Goal: Download file/media

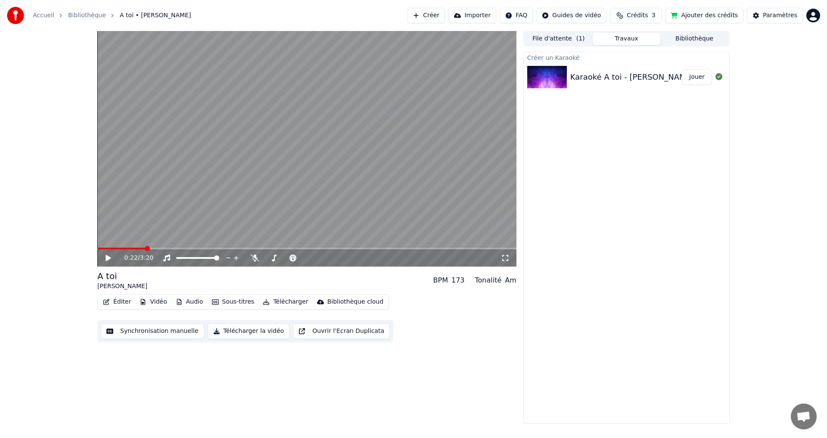
scroll to position [42, 0]
click at [253, 259] on icon at bounding box center [255, 258] width 9 height 7
click at [109, 256] on icon at bounding box center [114, 258] width 20 height 7
click at [109, 256] on icon at bounding box center [108, 257] width 4 height 5
click at [253, 259] on icon at bounding box center [254, 258] width 5 height 7
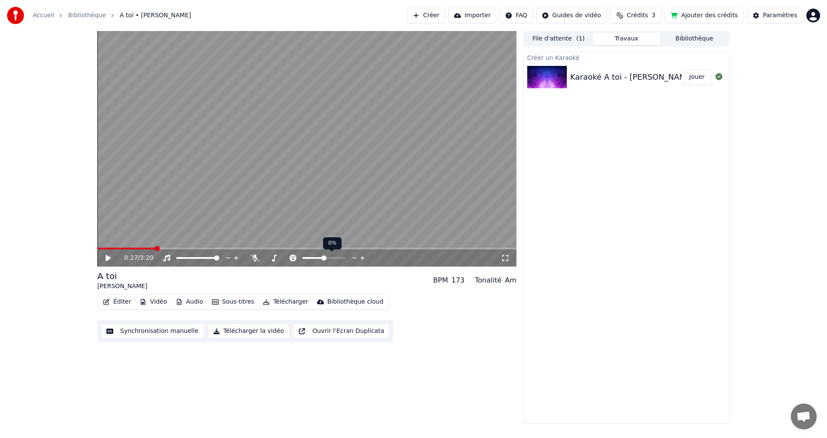
click at [324, 258] on span at bounding box center [323, 257] width 5 height 5
click at [120, 250] on span at bounding box center [122, 248] width 5 height 5
click at [106, 260] on icon at bounding box center [108, 258] width 5 height 6
click at [320, 256] on span at bounding box center [320, 257] width 5 height 5
drag, startPoint x: 431, startPoint y: 251, endPoint x: 368, endPoint y: 251, distance: 62.4
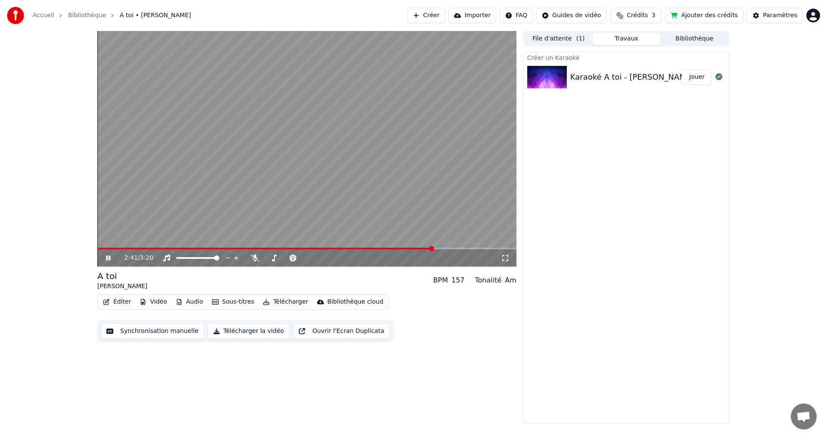
click at [367, 251] on div "2:41 / 3:20" at bounding box center [306, 257] width 419 height 17
click at [118, 251] on span at bounding box center [120, 248] width 5 height 5
click at [129, 248] on span at bounding box center [130, 248] width 5 height 5
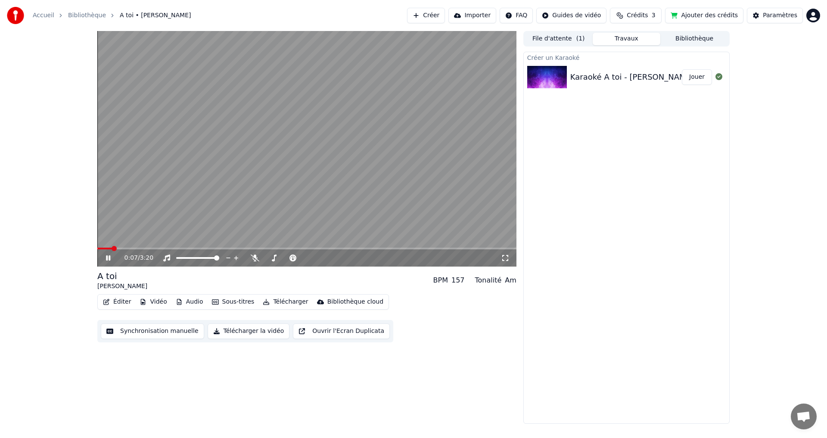
click at [112, 248] on span at bounding box center [104, 249] width 15 height 2
click at [258, 157] on video at bounding box center [306, 149] width 419 height 236
click at [324, 258] on span at bounding box center [323, 257] width 5 height 5
click at [106, 258] on icon at bounding box center [108, 258] width 5 height 6
click at [321, 258] on span at bounding box center [323, 257] width 5 height 5
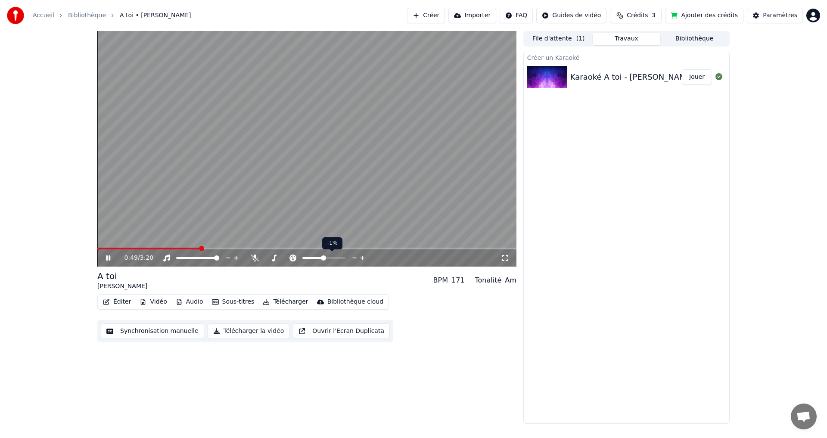
click at [323, 261] on span at bounding box center [323, 257] width 5 height 5
click at [191, 249] on span at bounding box center [144, 249] width 94 height 2
click at [323, 258] on span at bounding box center [323, 257] width 5 height 5
click at [360, 258] on icon at bounding box center [362, 258] width 8 height 9
click at [301, 259] on span at bounding box center [301, 257] width 5 height 5
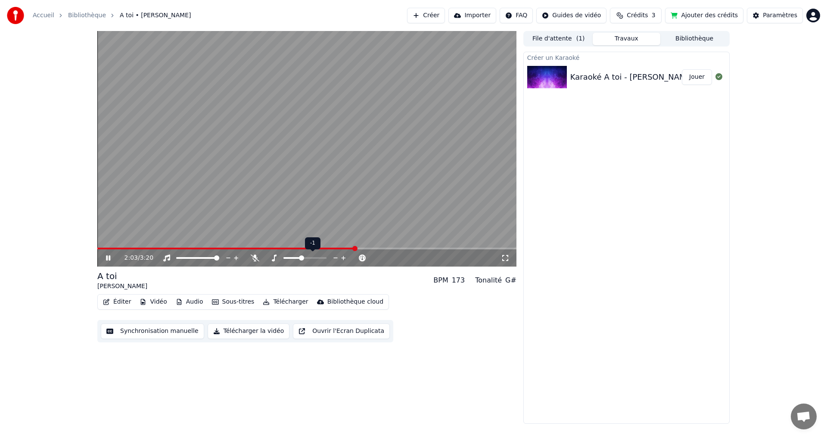
click at [341, 258] on icon at bounding box center [343, 258] width 8 height 9
click at [335, 258] on icon at bounding box center [335, 258] width 4 height 1
click at [342, 258] on icon at bounding box center [343, 258] width 8 height 9
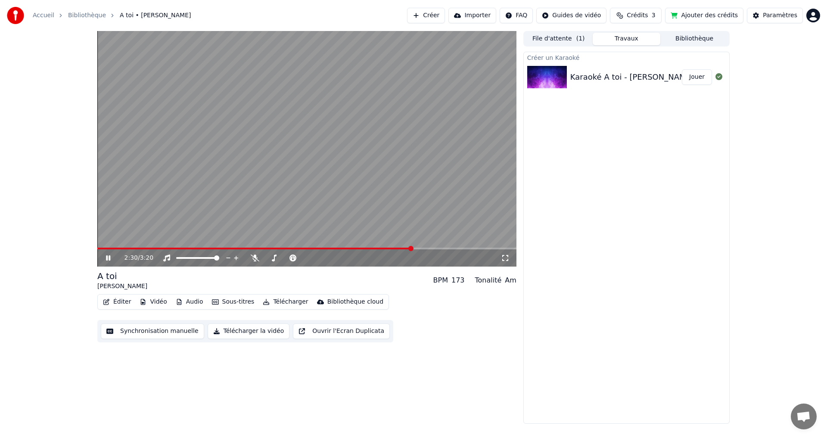
click at [332, 149] on video at bounding box center [306, 149] width 419 height 236
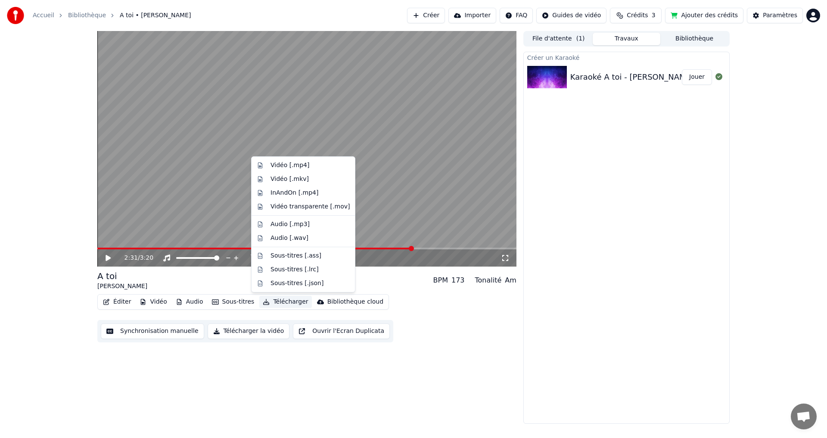
click at [274, 302] on button "Télécharger" at bounding box center [285, 302] width 52 height 12
click at [303, 166] on div "Vidéo [.mp4]" at bounding box center [289, 165] width 39 height 9
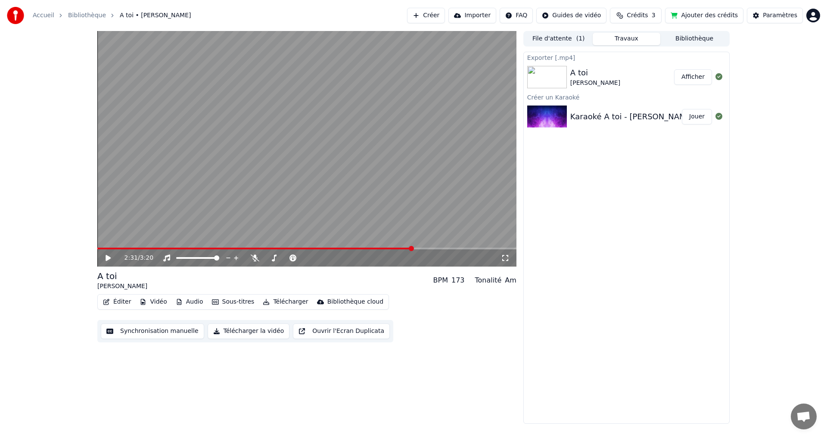
click at [679, 75] on button "Afficher" at bounding box center [693, 77] width 38 height 16
click at [283, 297] on button "Télécharger" at bounding box center [285, 302] width 52 height 12
click at [341, 411] on div "2:31 / 3:20 A toi [PERSON_NAME] BPM 173 Tonalité Am Éditer Vidéo Audio Sous-tit…" at bounding box center [306, 227] width 419 height 393
click at [149, 301] on button "Vidéo" at bounding box center [153, 302] width 34 height 12
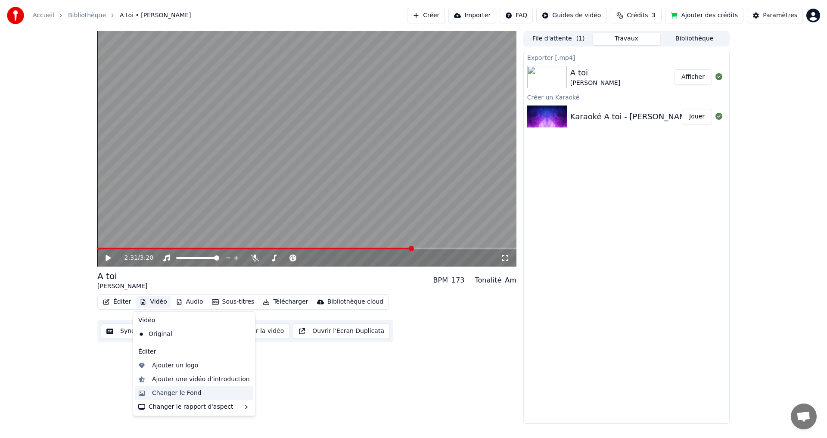
click at [181, 391] on div "Changer le Fond" at bounding box center [177, 393] width 50 height 9
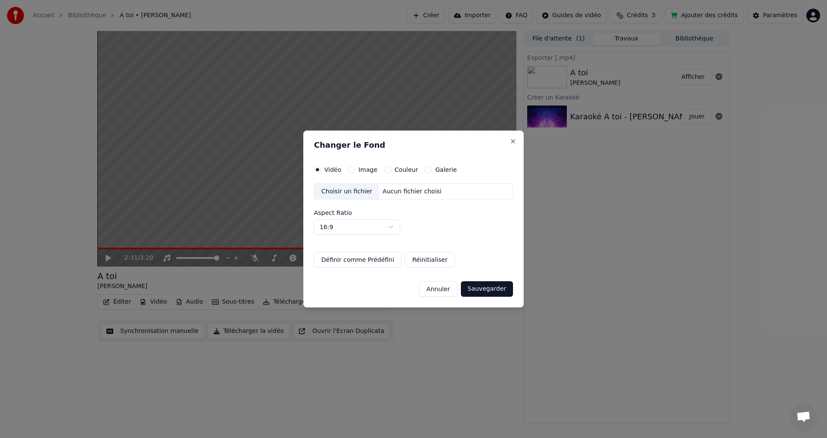
click at [351, 170] on button "Image" at bounding box center [351, 169] width 7 height 7
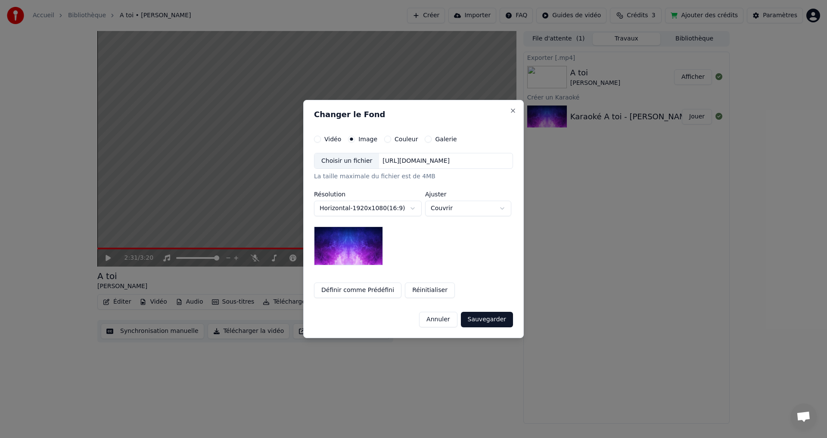
click at [401, 209] on body "Accueil Bibliothèque A toi • [PERSON_NAME] Créer Importer FAQ Guides de vidéo C…" at bounding box center [413, 219] width 827 height 438
click at [359, 242] on img at bounding box center [348, 246] width 69 height 39
click at [457, 205] on body "Accueil Bibliothèque A toi • [PERSON_NAME] Créer Importer FAQ Guides de vidéo C…" at bounding box center [413, 219] width 827 height 438
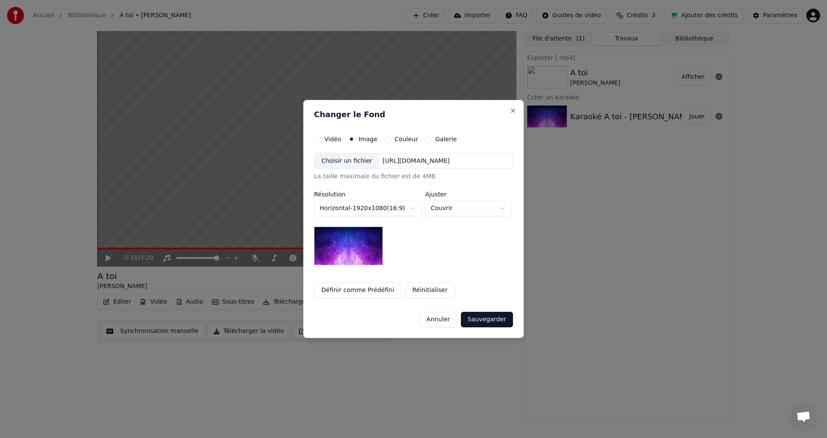
click at [453, 162] on div "[URL][DOMAIN_NAME]" at bounding box center [416, 161] width 74 height 9
click at [425, 138] on button "Galerie" at bounding box center [428, 139] width 7 height 7
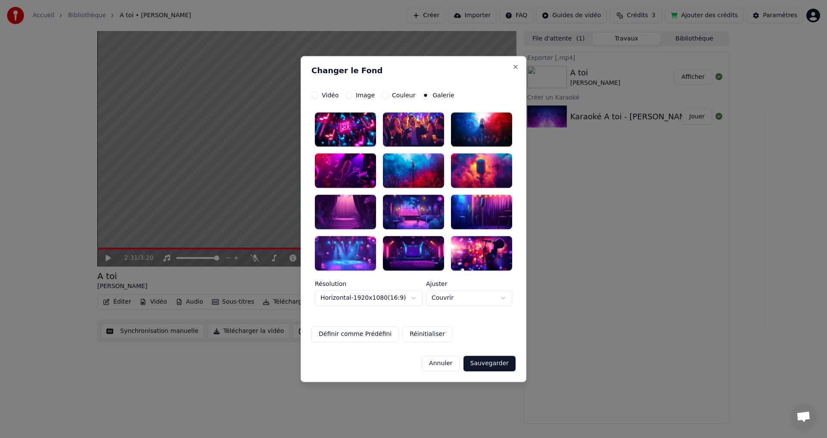
click at [467, 125] on div at bounding box center [481, 129] width 61 height 34
click at [397, 92] on label "Couleur" at bounding box center [403, 95] width 23 height 6
click at [388, 92] on button "Couleur" at bounding box center [385, 95] width 7 height 7
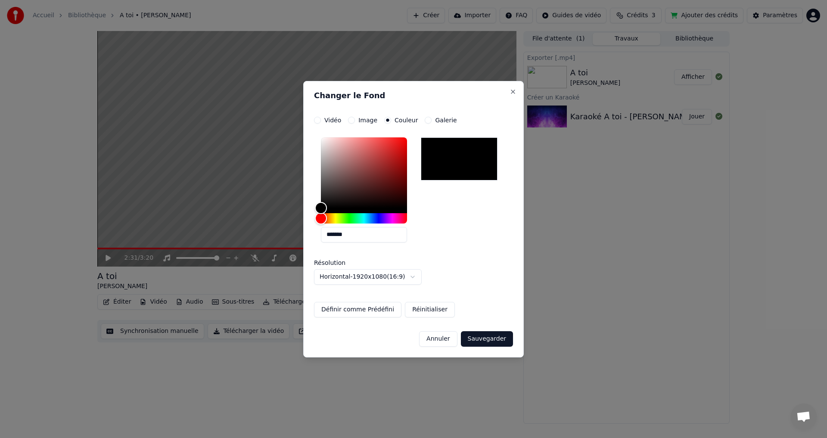
click at [425, 117] on button "Galerie" at bounding box center [428, 120] width 7 height 7
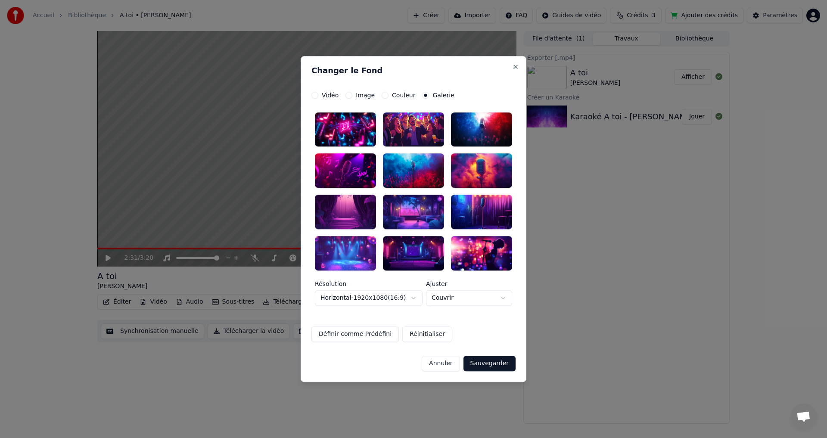
click at [360, 95] on label "Image" at bounding box center [365, 95] width 19 height 6
click at [352, 95] on button "Image" at bounding box center [348, 95] width 7 height 7
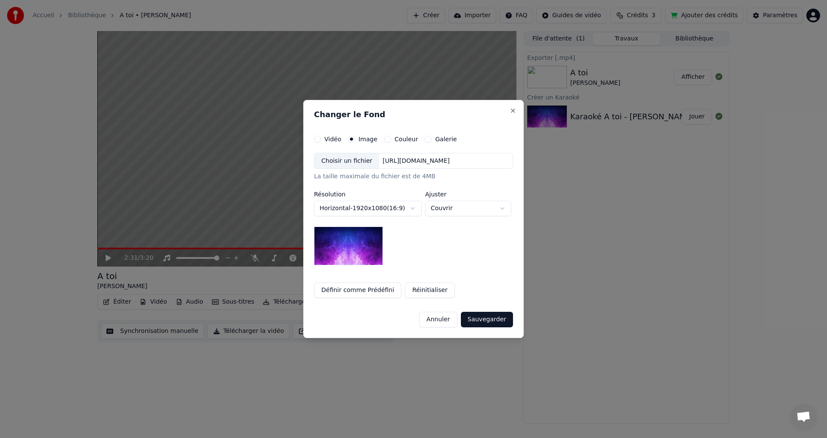
click at [425, 138] on button "Galerie" at bounding box center [428, 139] width 7 height 7
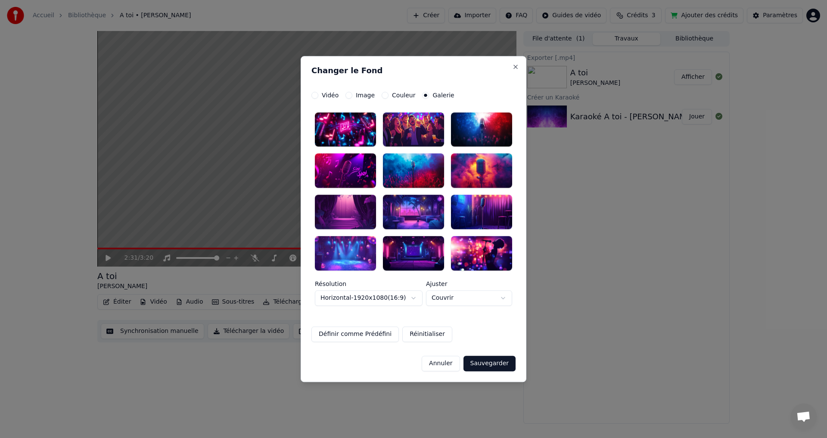
click at [330, 96] on label "Vidéo" at bounding box center [330, 95] width 17 height 6
click at [318, 96] on button "Vidéo" at bounding box center [314, 95] width 7 height 7
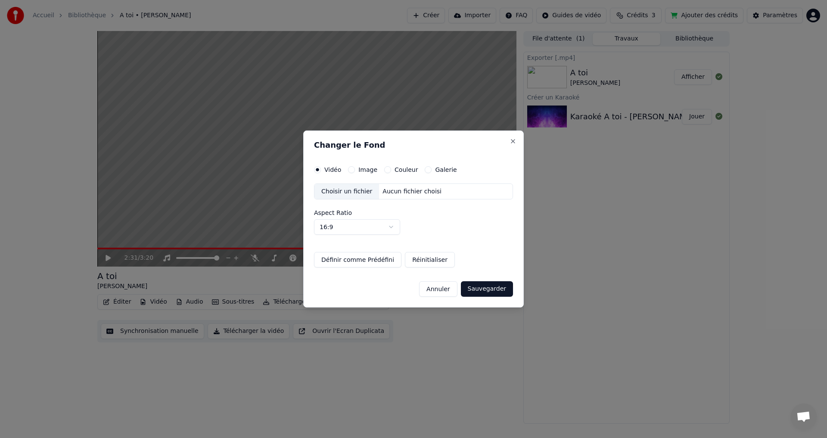
click at [425, 167] on button "Galerie" at bounding box center [428, 169] width 7 height 7
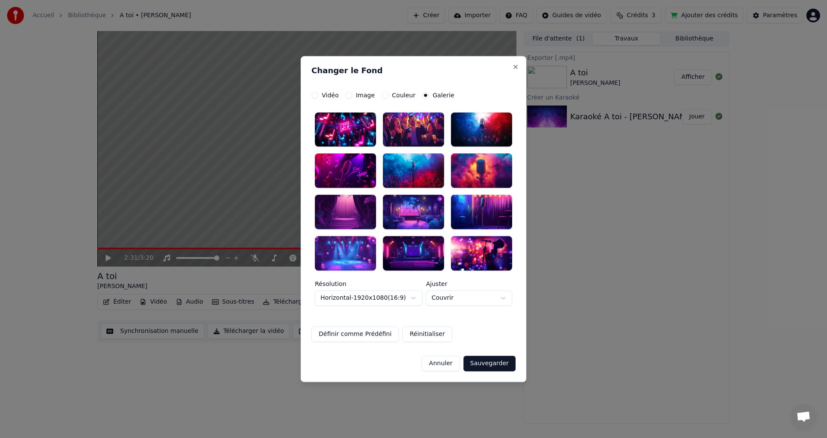
click at [439, 250] on div at bounding box center [413, 253] width 61 height 34
click at [496, 359] on button "Sauvegarder" at bounding box center [489, 364] width 52 height 16
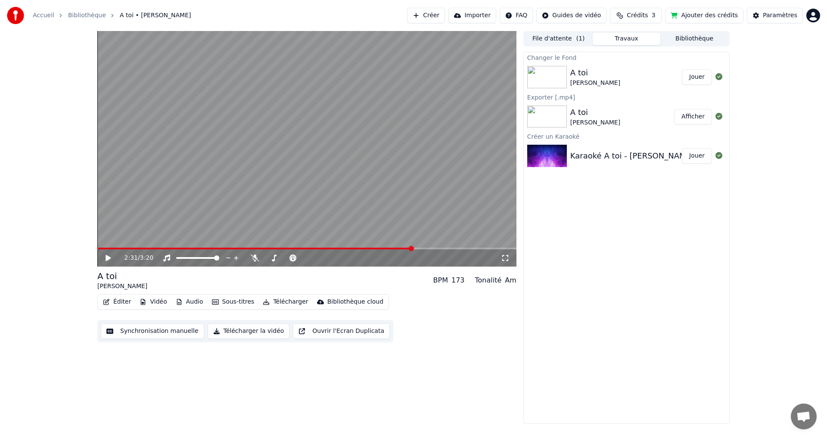
click at [701, 81] on button "Jouer" at bounding box center [697, 77] width 30 height 16
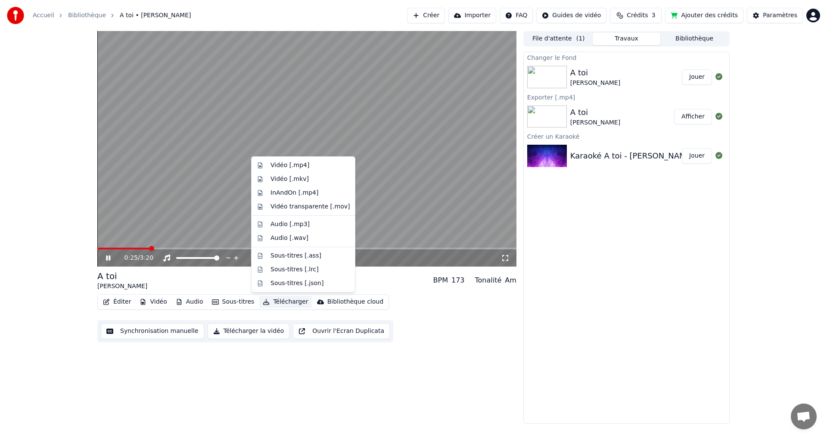
click at [277, 300] on button "Télécharger" at bounding box center [285, 302] width 52 height 12
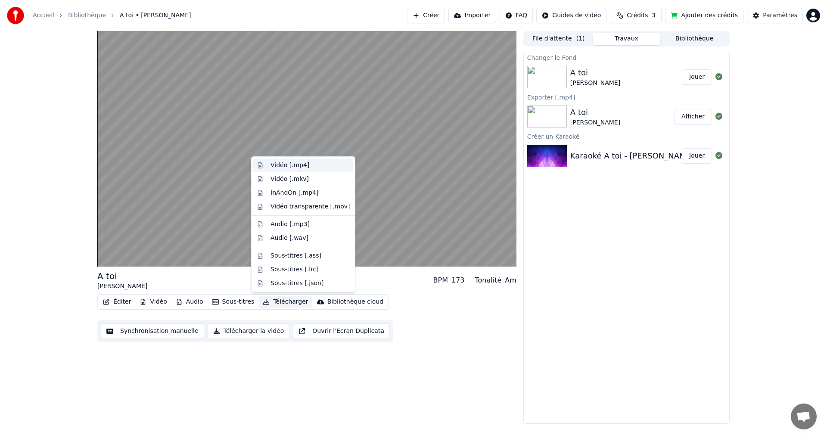
click at [295, 163] on div "Vidéo [.mp4]" at bounding box center [289, 165] width 39 height 9
